Goal: Information Seeking & Learning: Learn about a topic

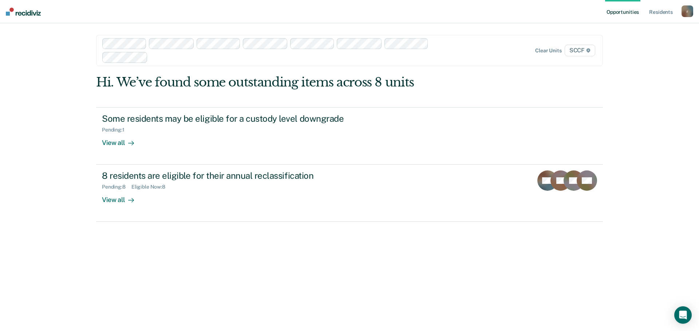
click at [179, 60] on div at bounding box center [299, 57] width 297 height 8
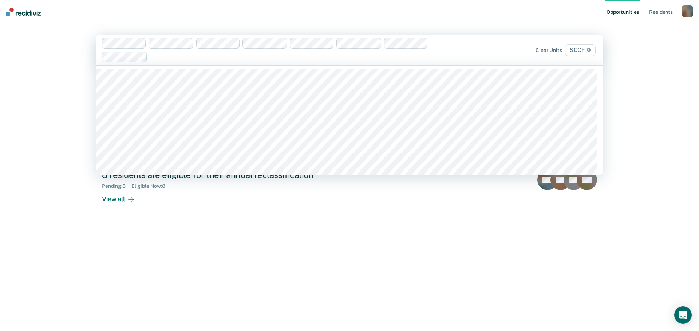
type input "x"
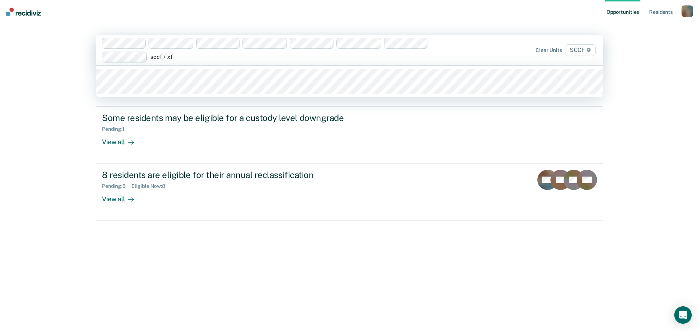
type input "sccf / xf2"
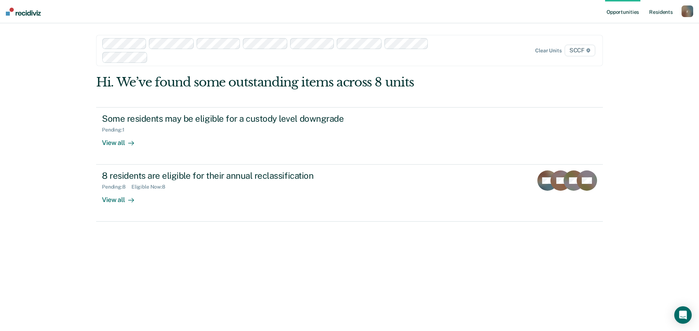
click at [665, 11] on link "Resident s" at bounding box center [660, 11] width 27 height 23
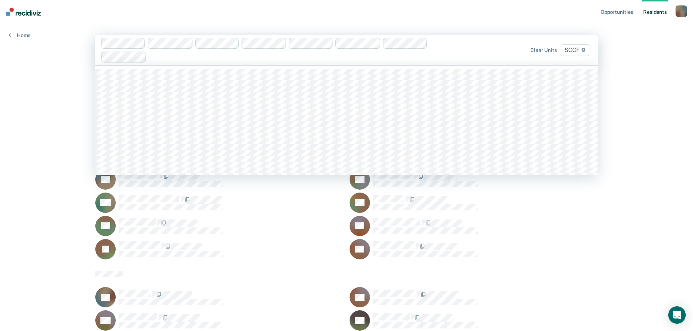
click at [152, 61] on div at bounding box center [297, 57] width 295 height 8
type input "sccf / xf"
type input "sccf / xe"
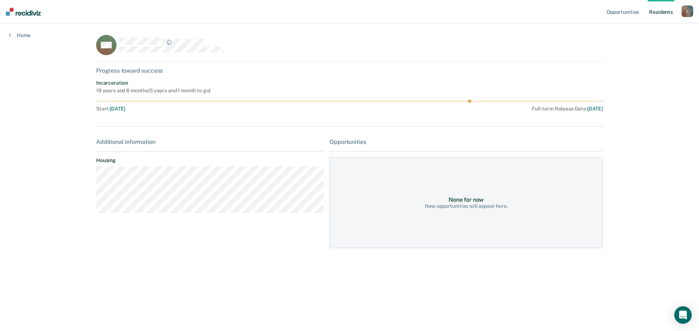
click at [470, 101] on circle at bounding box center [469, 101] width 3 height 3
click at [89, 41] on main "AW Progress toward success Incarceration 19 years and 6 months ( 5 years and 1 …" at bounding box center [349, 168] width 524 height 291
click at [478, 204] on div "New opportunities will appear here." at bounding box center [466, 206] width 83 height 6
click at [146, 139] on div "Additional information" at bounding box center [209, 142] width 227 height 7
